Goal: Information Seeking & Learning: Learn about a topic

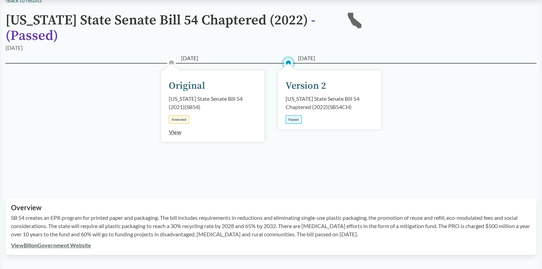
scroll to position [34, 0]
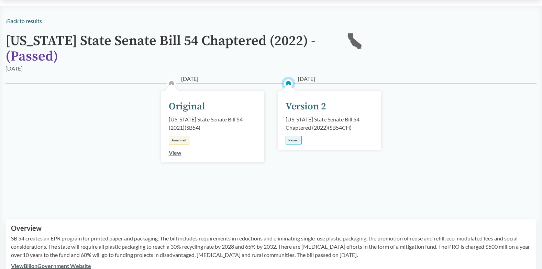
click at [302, 110] on div "Version 2" at bounding box center [305, 106] width 41 height 14
click at [302, 105] on div "Version 2" at bounding box center [305, 106] width 41 height 14
click at [306, 117] on div "[US_STATE] State Senate Bill 54 Chaptered (2022) ( SB54CH )" at bounding box center [329, 123] width 88 height 16
click at [300, 127] on div "[US_STATE] State Senate Bill 54 Chaptered (2022) ( SB54CH )" at bounding box center [329, 123] width 88 height 16
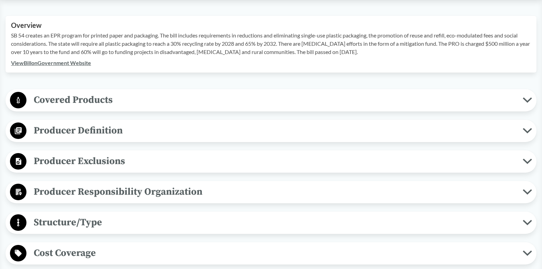
scroll to position [240, 0]
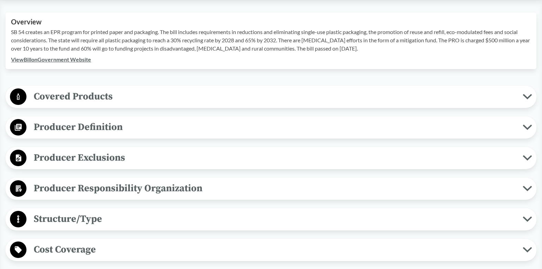
click at [122, 99] on span "Covered Products" at bounding box center [274, 96] width 496 height 15
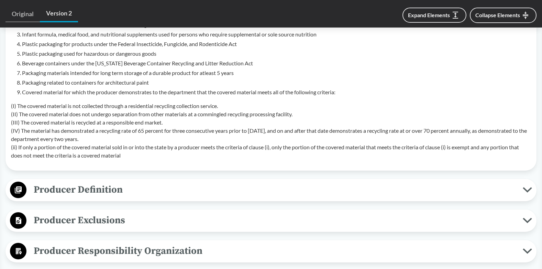
scroll to position [481, 0]
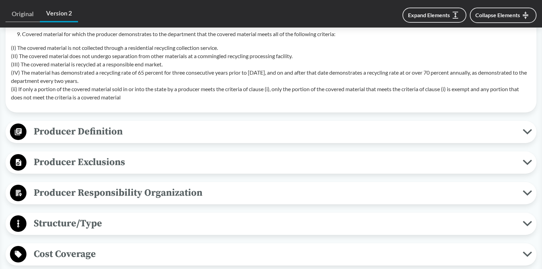
click at [141, 129] on span "Producer Definition" at bounding box center [274, 131] width 496 height 15
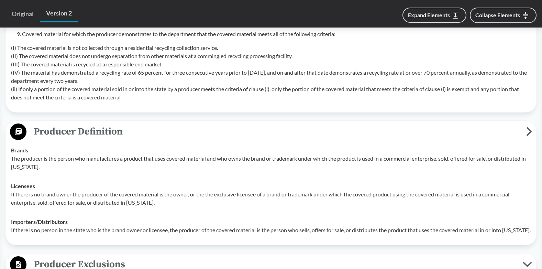
scroll to position [584, 0]
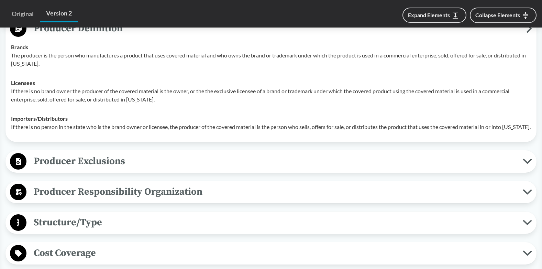
click at [131, 169] on span "Producer Exclusions" at bounding box center [274, 160] width 496 height 15
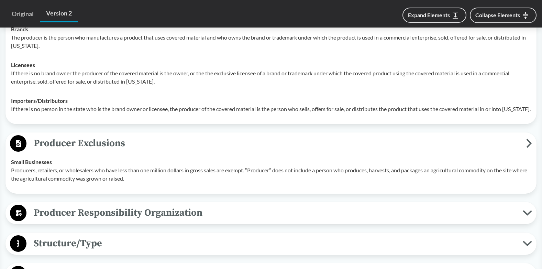
scroll to position [721, 0]
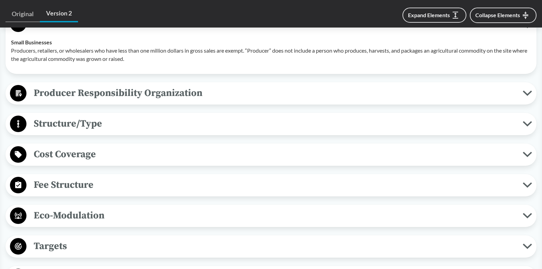
click at [153, 131] on span "Structure/Type" at bounding box center [274, 123] width 496 height 15
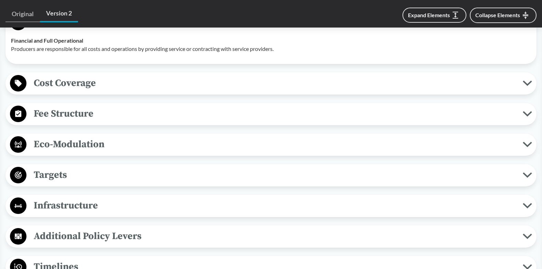
scroll to position [824, 0]
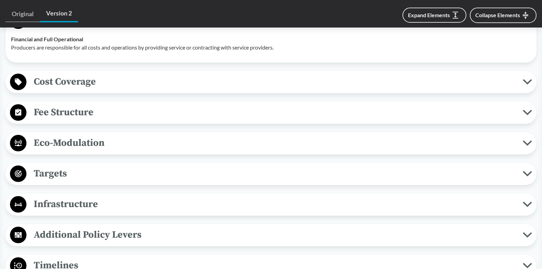
click at [136, 89] on span "Cost Coverage" at bounding box center [274, 81] width 496 height 15
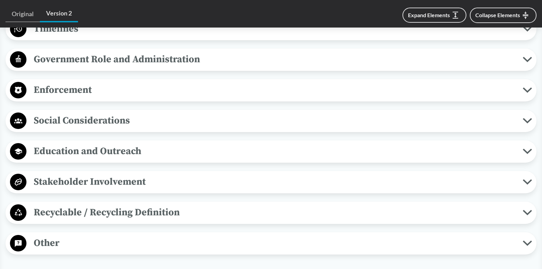
scroll to position [1205, 0]
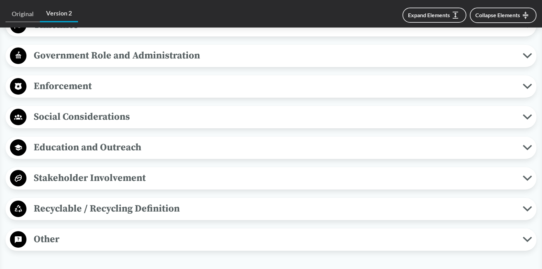
click at [102, 215] on span "Recyclable / Recycling Definition" at bounding box center [274, 208] width 496 height 15
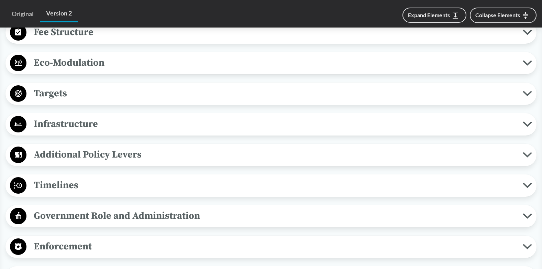
scroll to position [1033, 0]
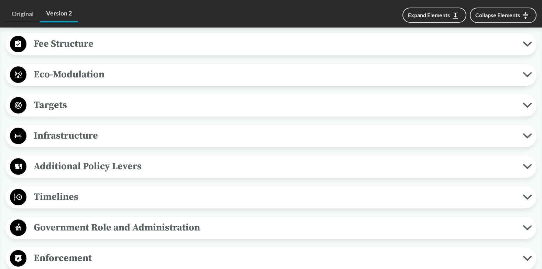
click at [108, 113] on span "Targets" at bounding box center [274, 104] width 496 height 15
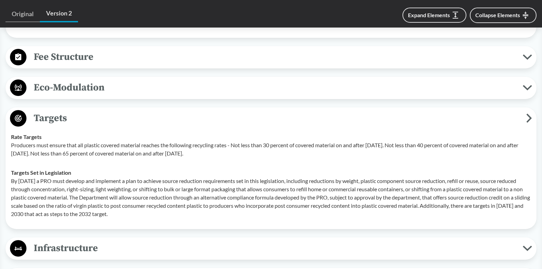
scroll to position [965, 0]
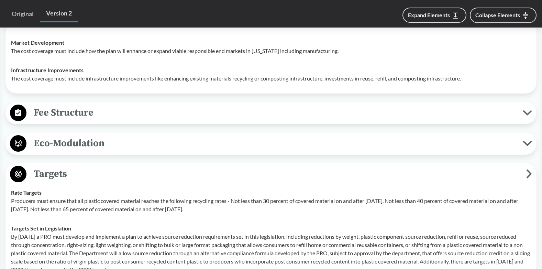
click at [107, 151] on span "Eco-Modulation" at bounding box center [274, 142] width 496 height 15
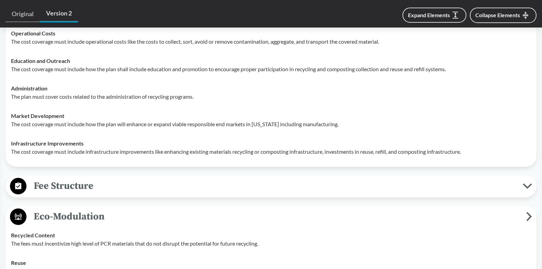
scroll to position [896, 0]
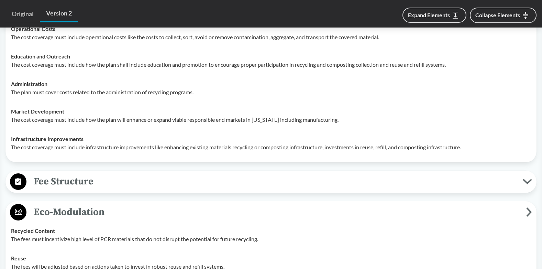
click at [80, 189] on span "Fee Structure" at bounding box center [274, 180] width 496 height 15
